Goal: Transaction & Acquisition: Purchase product/service

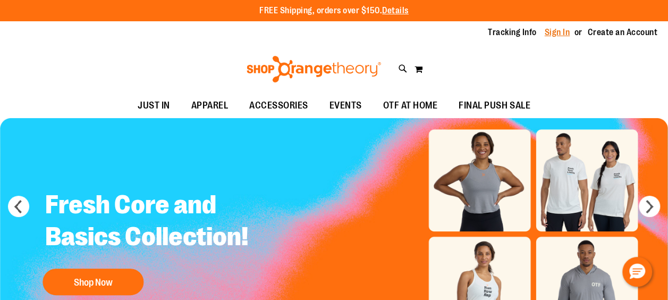
click at [567, 34] on link "Sign In" at bounding box center [558, 33] width 26 height 12
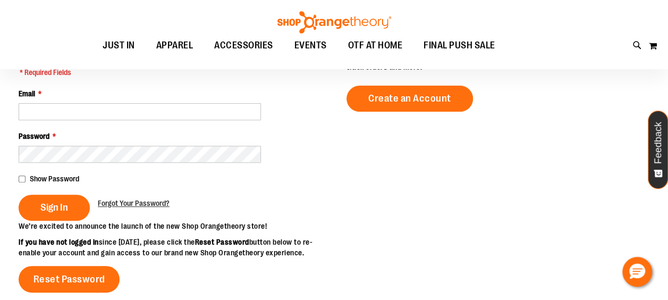
scroll to position [133, 0]
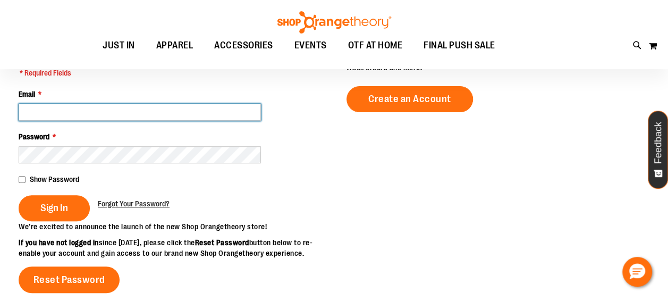
click at [136, 106] on input "Email *" at bounding box center [140, 112] width 242 height 17
type input "**********"
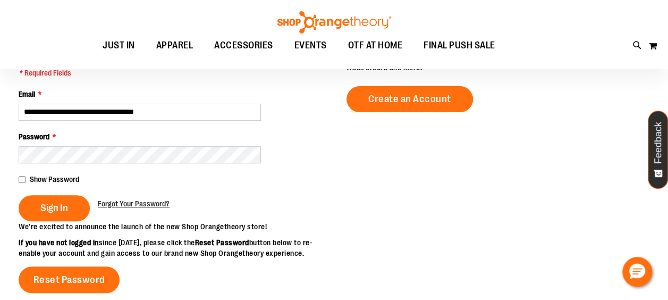
click at [93, 163] on fieldset "**********" at bounding box center [170, 137] width 303 height 170
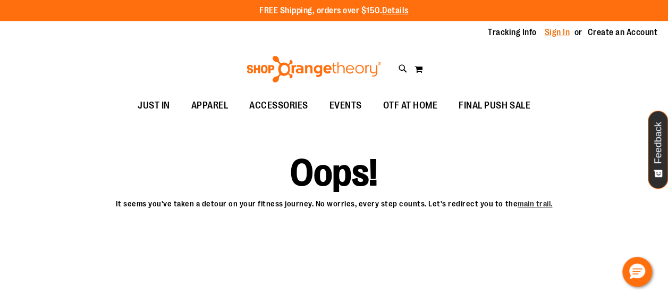
click at [555, 32] on link "Sign In" at bounding box center [558, 33] width 26 height 12
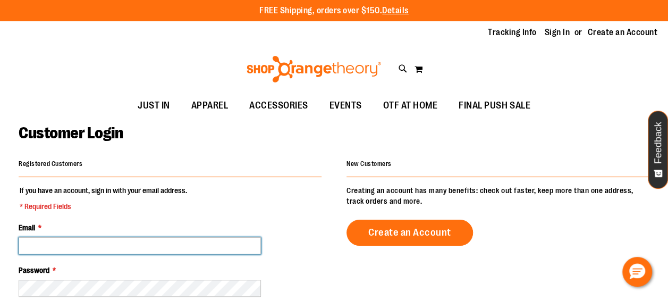
type input "**********"
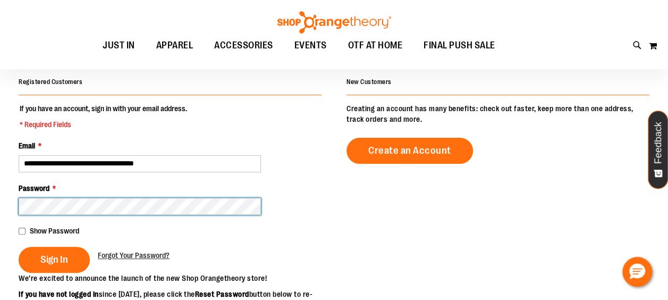
scroll to position [90, 0]
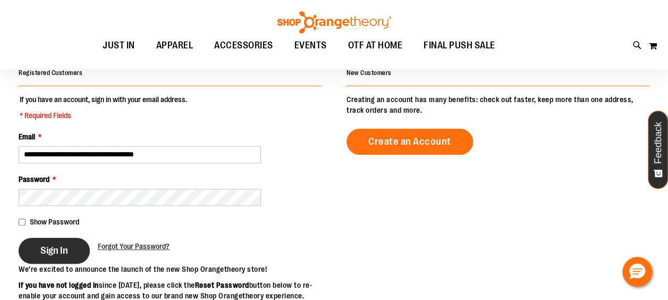
click at [68, 248] on button "Sign In" at bounding box center [54, 251] width 71 height 26
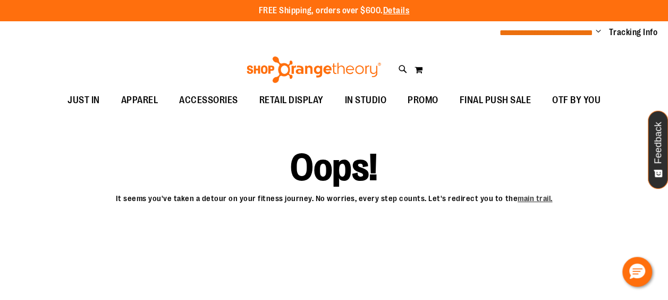
click at [593, 34] on span "**********" at bounding box center [547, 33] width 94 height 8
click at [599, 34] on span "Change" at bounding box center [598, 32] width 5 height 10
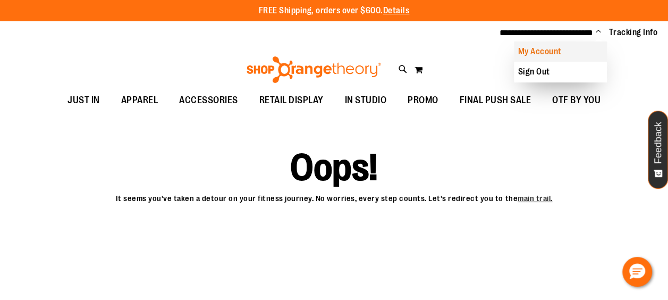
click at [575, 53] on link "My Account" at bounding box center [560, 51] width 93 height 20
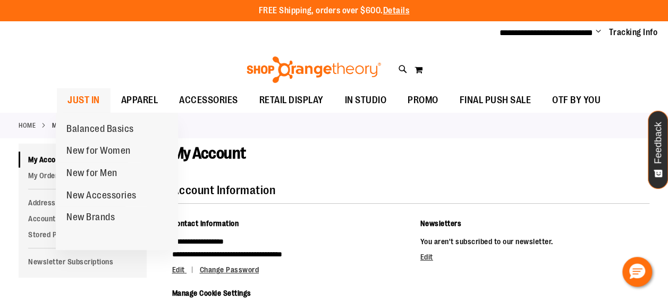
click at [97, 98] on span "JUST IN" at bounding box center [84, 100] width 32 height 24
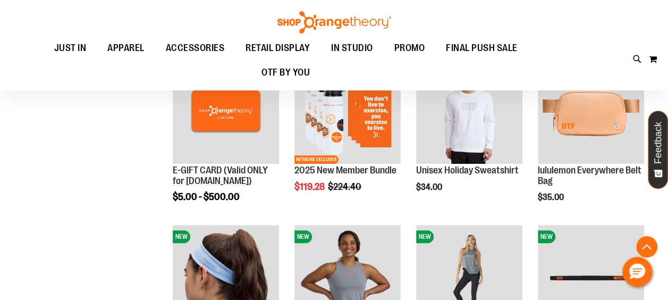
scroll to position [231, 0]
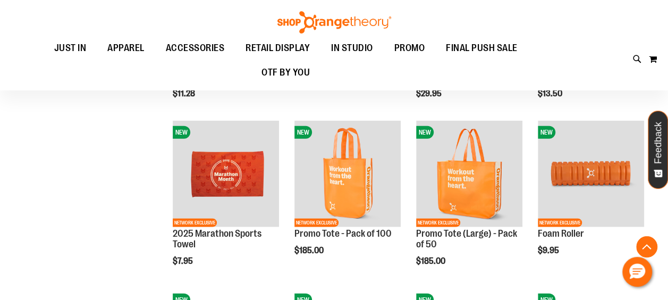
scroll to position [1161, 0]
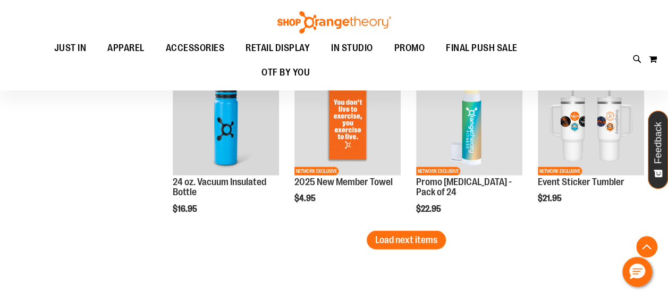
scroll to position [1369, 0]
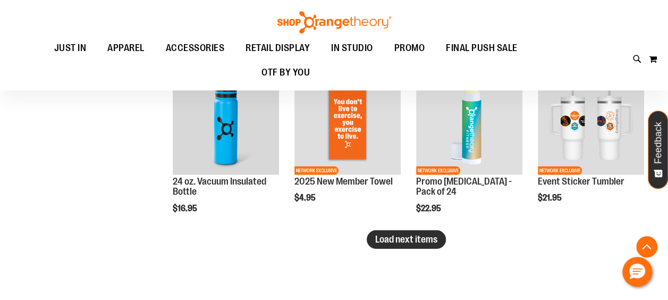
click at [400, 245] on button "Load next items" at bounding box center [406, 239] width 79 height 19
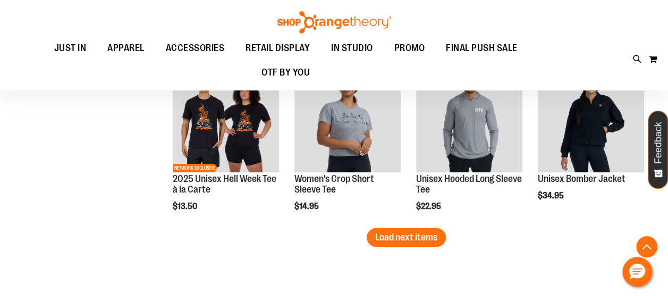
scroll to position [1873, 0]
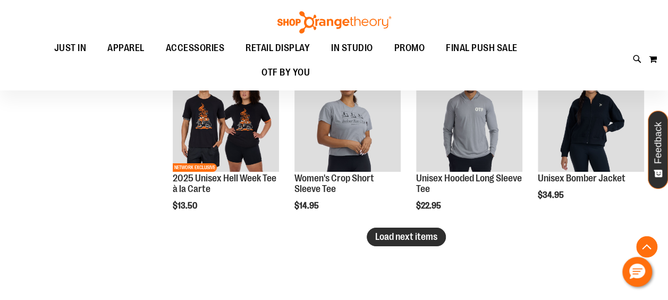
click at [381, 230] on button "Load next items" at bounding box center [406, 237] width 79 height 19
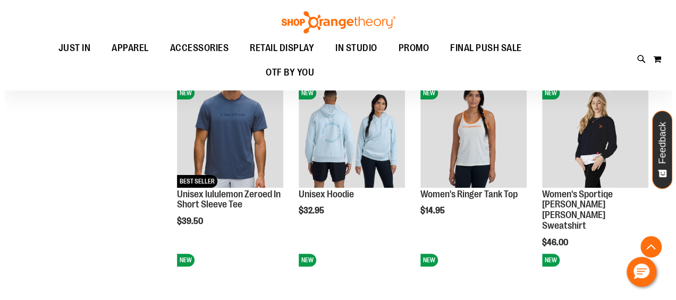
scroll to position [2023, 0]
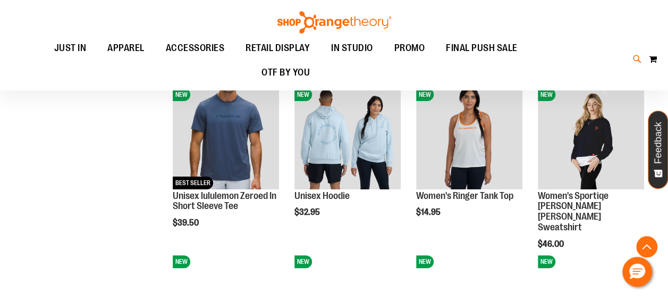
click at [635, 60] on icon at bounding box center [637, 59] width 9 height 12
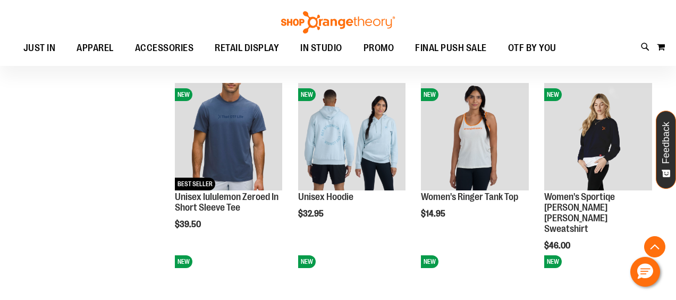
click at [588, 60] on button "submit" at bounding box center [587, 61] width 32 height 32
type input "*********"
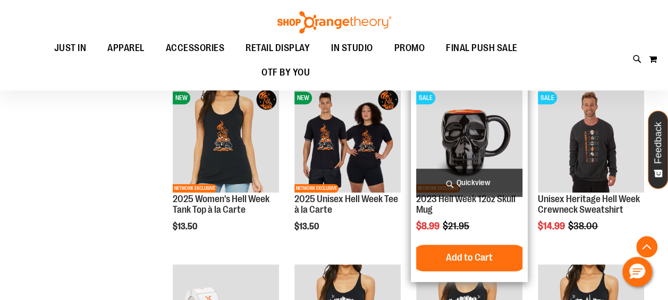
scroll to position [318, 0]
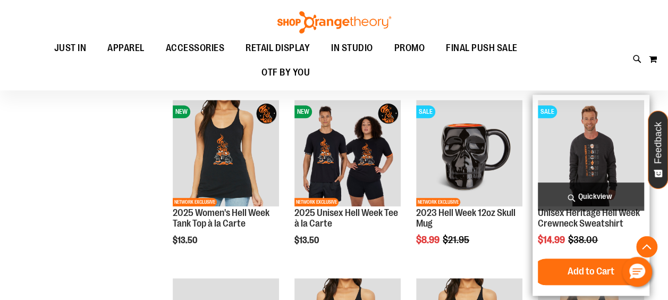
click at [608, 165] on img "product" at bounding box center [591, 153] width 106 height 106
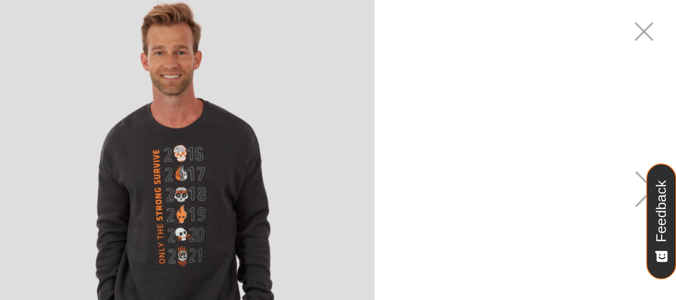
drag, startPoint x: 397, startPoint y: 158, endPoint x: 419, endPoint y: 141, distance: 27.3
click at [419, 141] on img "carousel" at bounding box center [338, 121] width 267 height 267
